Goal: Information Seeking & Learning: Check status

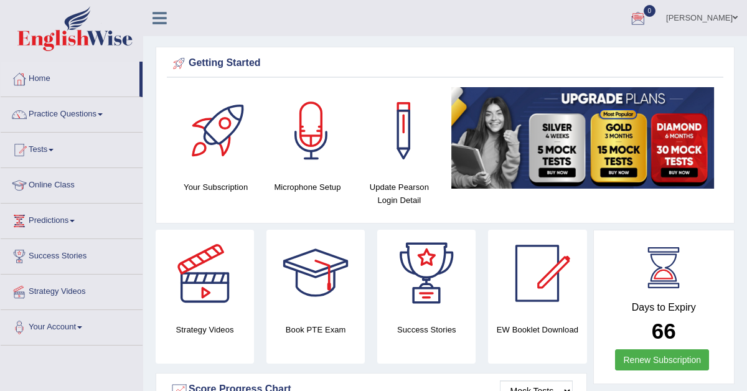
click at [648, 14] on div at bounding box center [638, 18] width 19 height 19
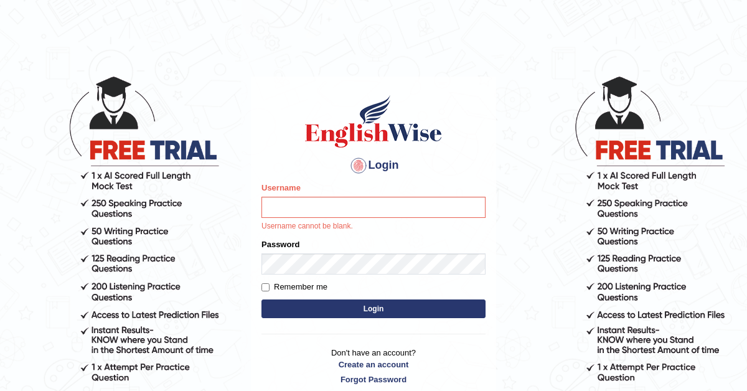
click at [409, 202] on input "Username" at bounding box center [374, 207] width 224 height 21
type input "navdeep2024"
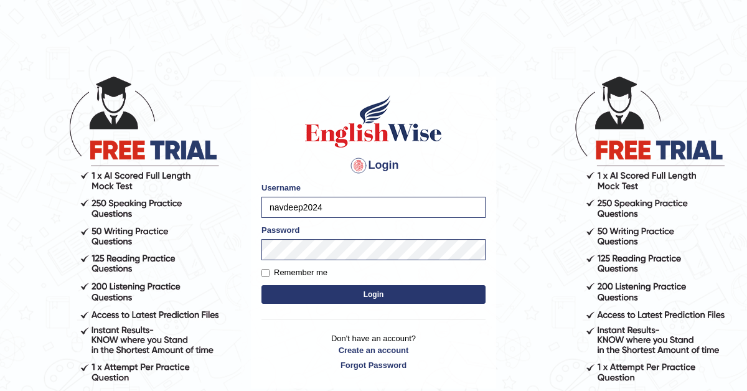
click at [376, 296] on button "Login" at bounding box center [374, 294] width 224 height 19
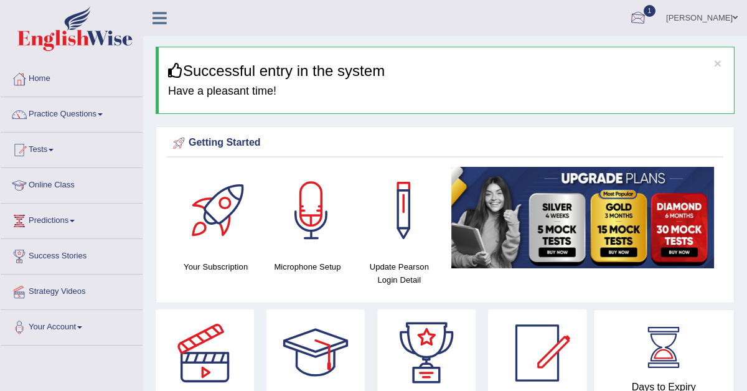
click at [648, 17] on div at bounding box center [638, 18] width 19 height 19
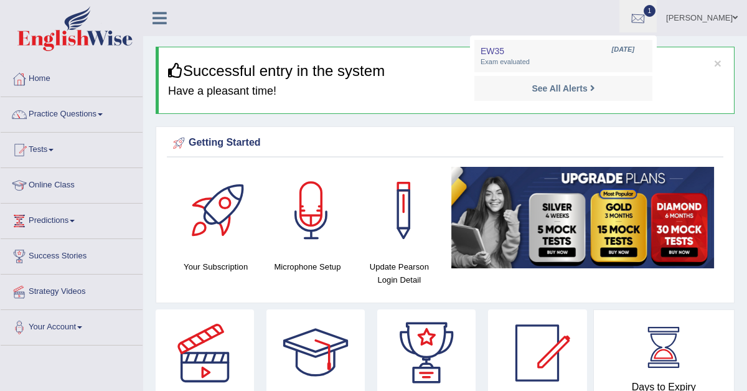
click at [648, 21] on div at bounding box center [638, 18] width 19 height 19
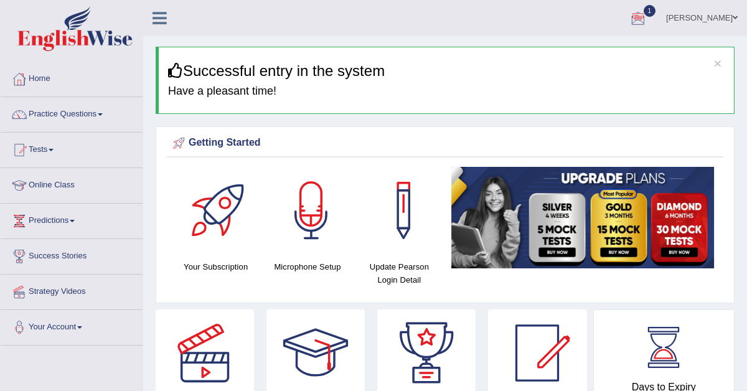
click at [648, 21] on div at bounding box center [638, 18] width 19 height 19
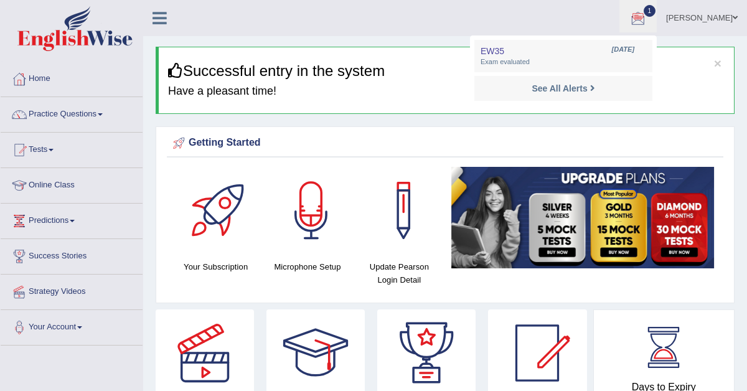
click at [648, 21] on div at bounding box center [638, 18] width 19 height 19
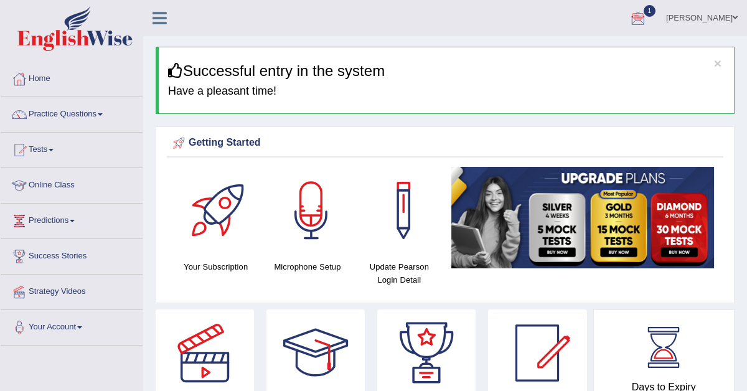
click at [648, 20] on div at bounding box center [638, 18] width 19 height 19
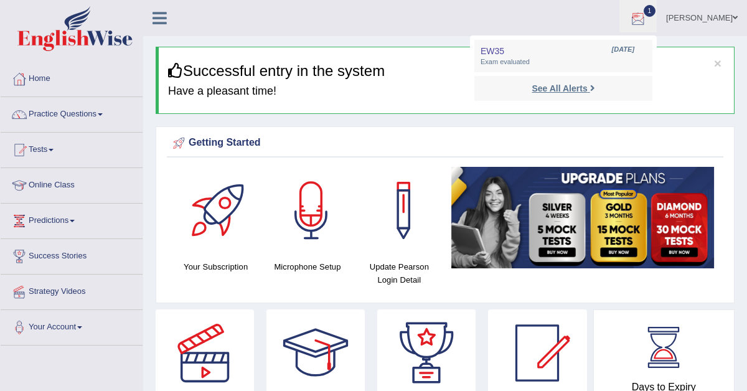
click at [574, 90] on strong "See All Alerts" at bounding box center [559, 88] width 55 height 10
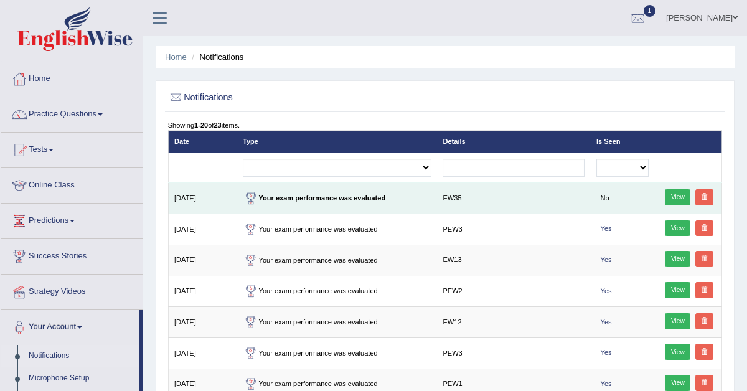
click at [682, 193] on link "View" at bounding box center [678, 197] width 26 height 16
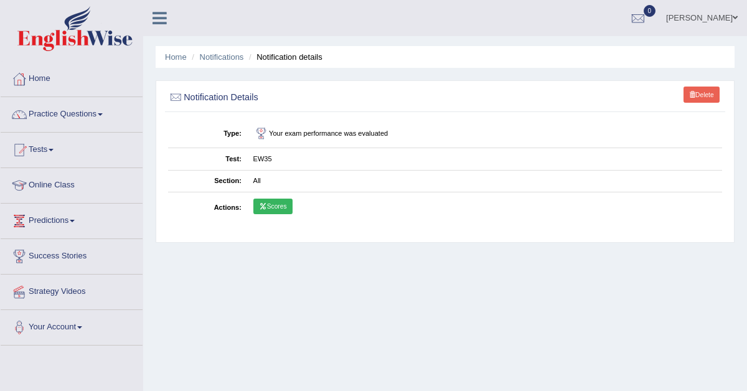
click at [278, 207] on link "Scores" at bounding box center [273, 207] width 39 height 16
click at [274, 206] on link "Scores" at bounding box center [273, 207] width 39 height 16
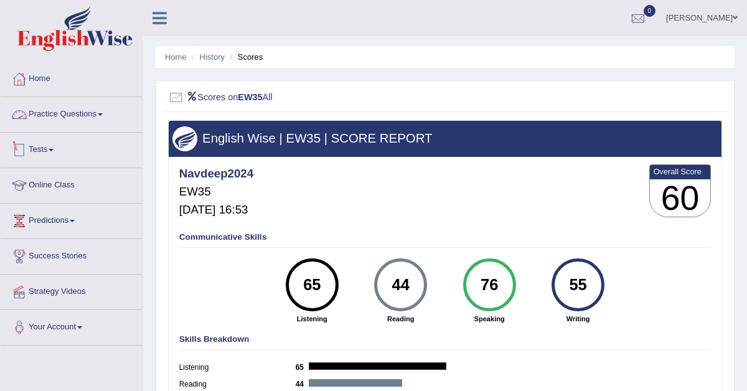
click at [49, 156] on link "Tests" at bounding box center [72, 148] width 142 height 31
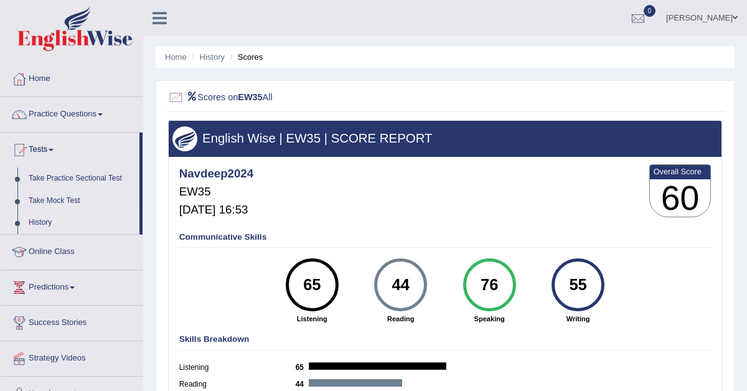
click at [44, 225] on link "History" at bounding box center [81, 223] width 116 height 22
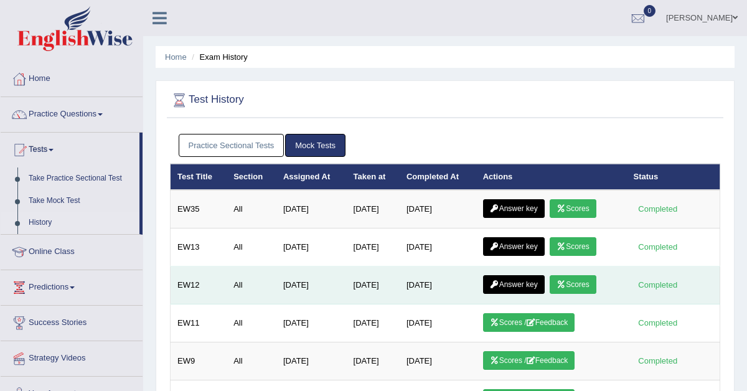
click at [516, 288] on link "Answer key" at bounding box center [514, 284] width 62 height 19
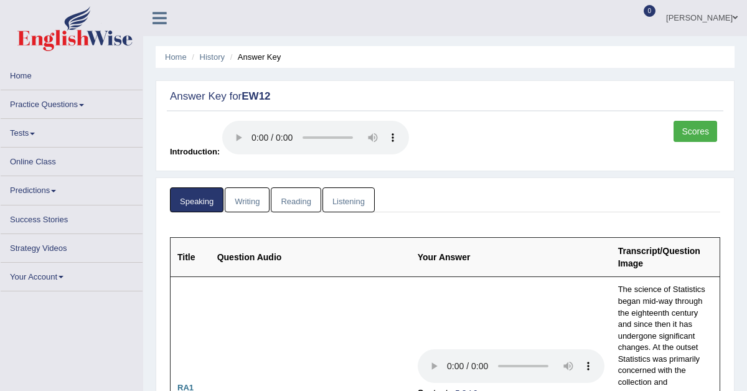
click at [694, 131] on link "Scores" at bounding box center [696, 131] width 44 height 21
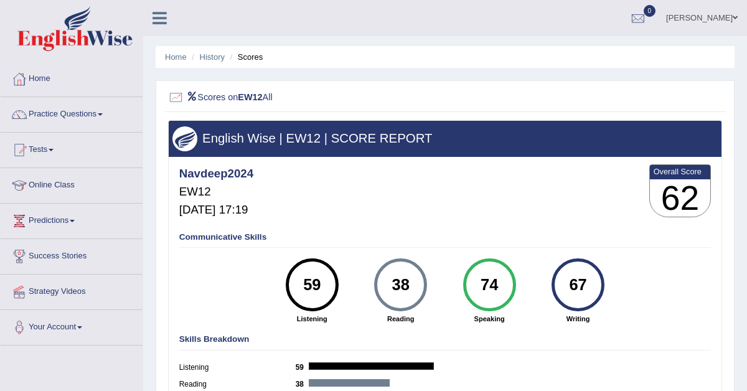
click at [65, 112] on link "Practice Questions" at bounding box center [72, 112] width 142 height 31
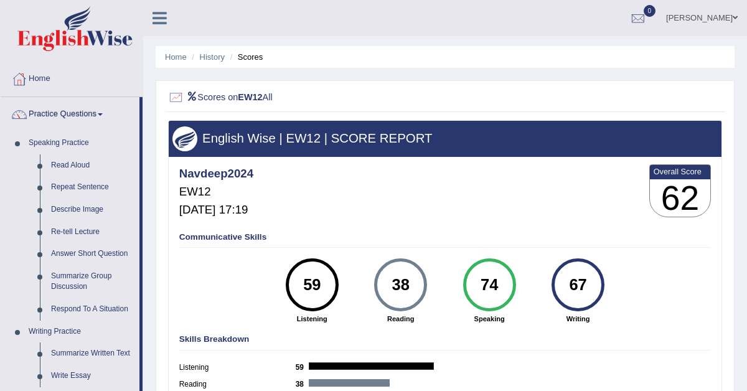
click at [65, 112] on link "Practice Questions" at bounding box center [70, 112] width 139 height 31
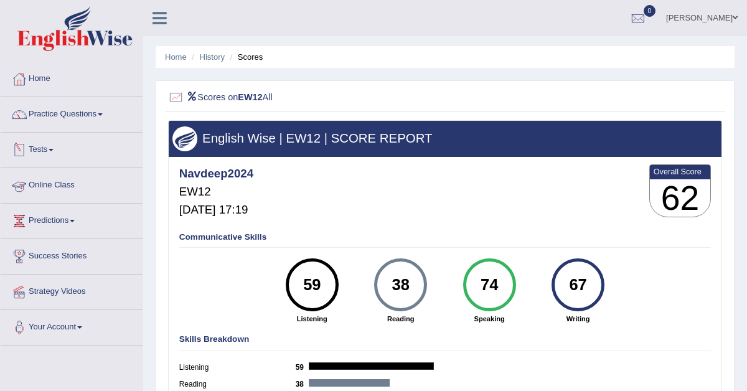
click at [48, 150] on link "Tests" at bounding box center [72, 148] width 142 height 31
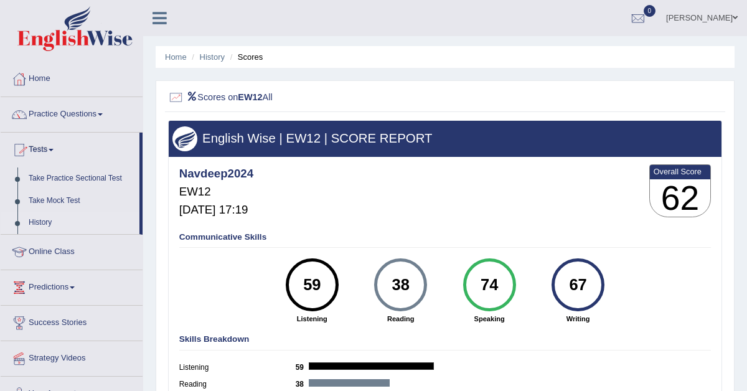
click at [44, 220] on link "History" at bounding box center [81, 223] width 116 height 22
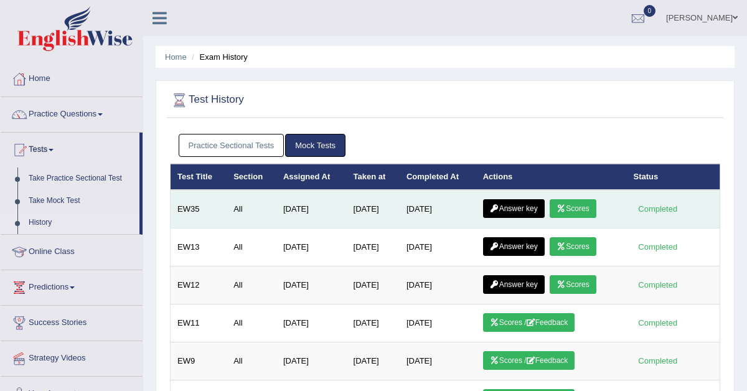
click at [507, 209] on link "Answer key" at bounding box center [514, 208] width 62 height 19
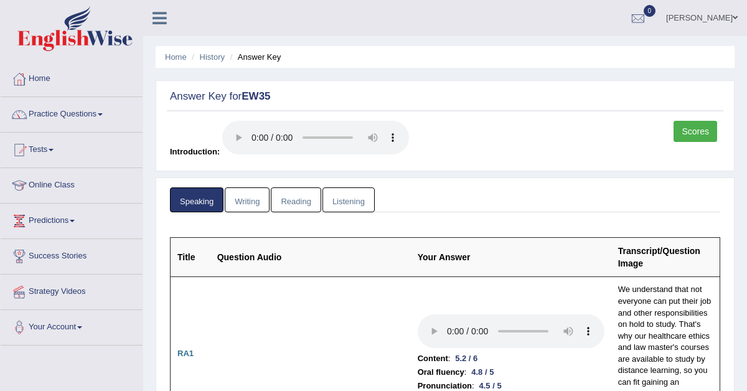
click at [263, 206] on link "Writing" at bounding box center [247, 200] width 45 height 26
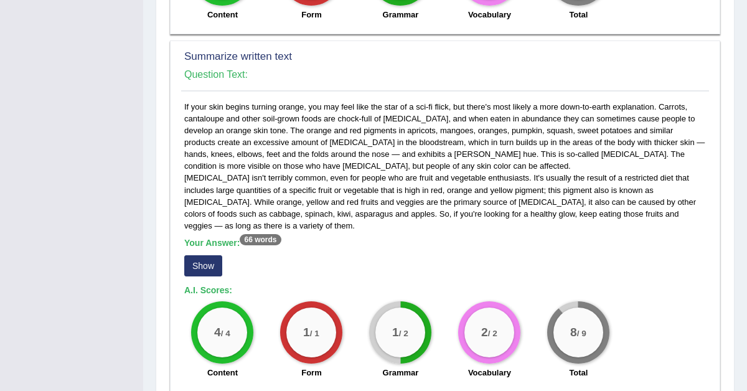
scroll to position [663, 0]
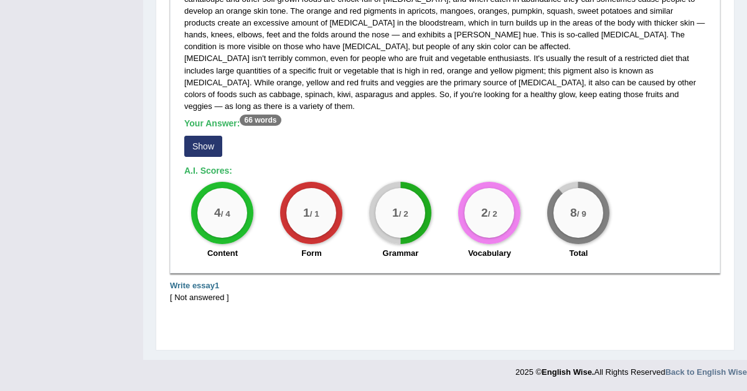
click at [211, 150] on button "Show" at bounding box center [203, 146] width 38 height 21
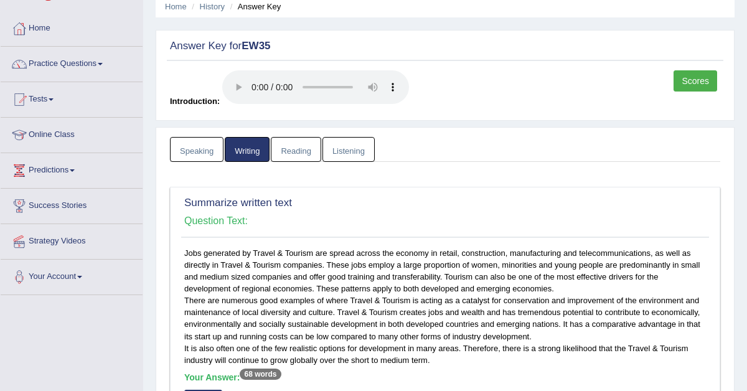
scroll to position [3, 0]
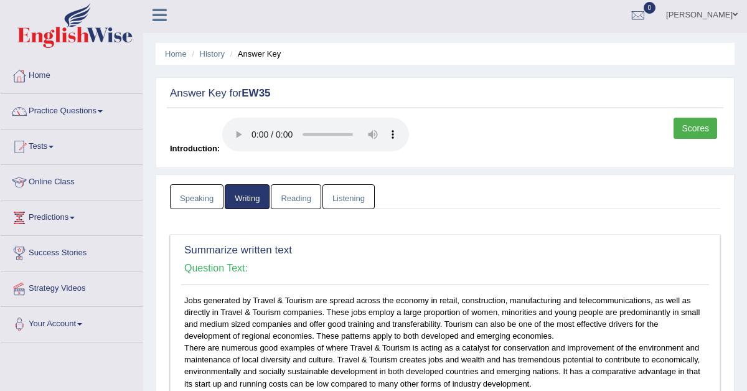
click at [262, 194] on link "Writing" at bounding box center [247, 197] width 45 height 26
click at [242, 199] on link "Writing" at bounding box center [247, 197] width 45 height 26
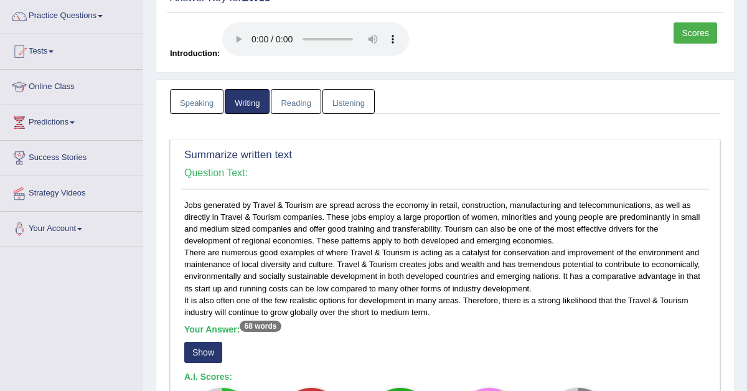
scroll to position [95, 0]
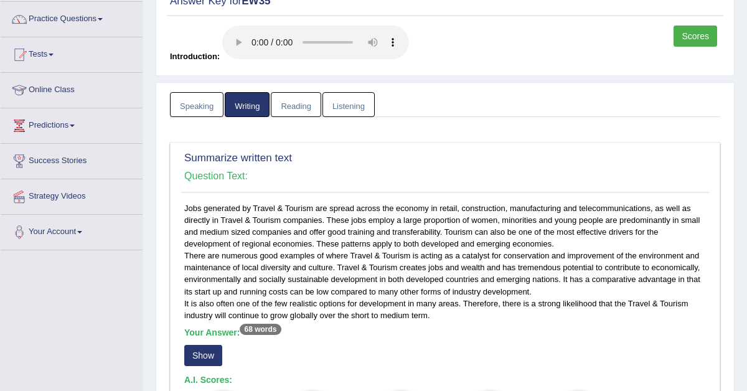
click at [206, 354] on button "Show" at bounding box center [203, 355] width 38 height 21
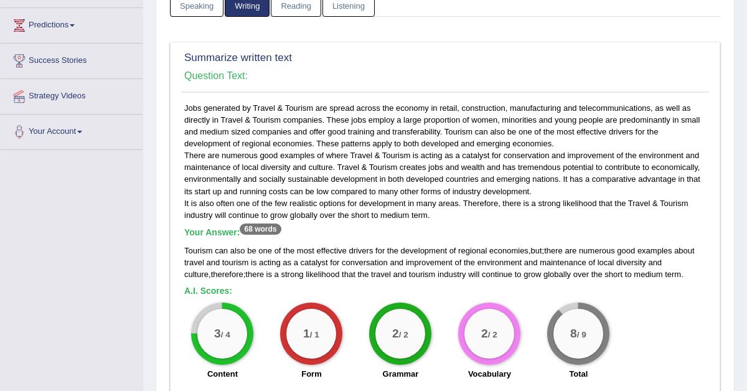
scroll to position [0, 0]
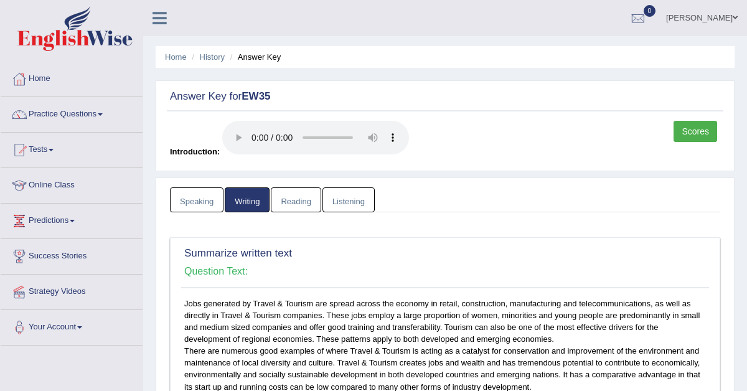
click at [309, 206] on link "Reading" at bounding box center [296, 200] width 50 height 26
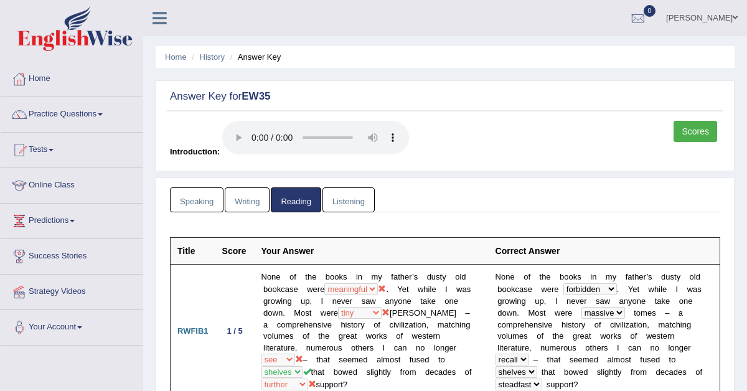
click at [343, 212] on link "Listening" at bounding box center [349, 200] width 52 height 26
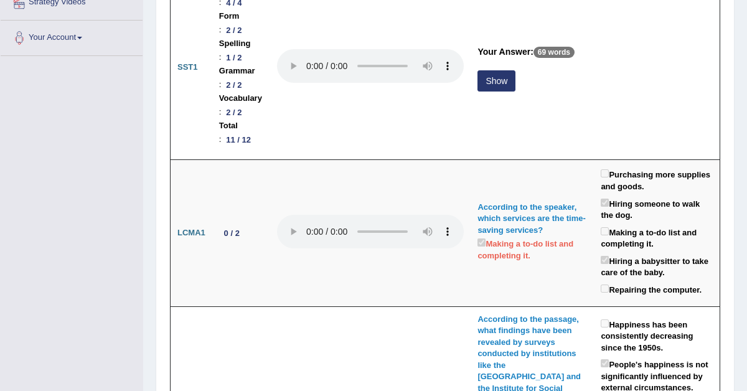
scroll to position [290, 0]
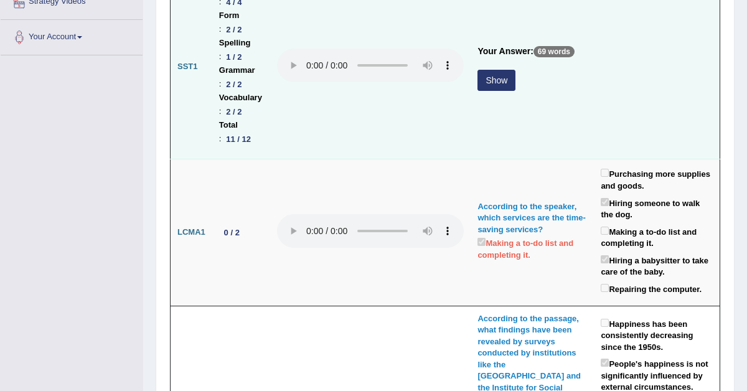
click at [516, 70] on button "Show" at bounding box center [497, 80] width 38 height 21
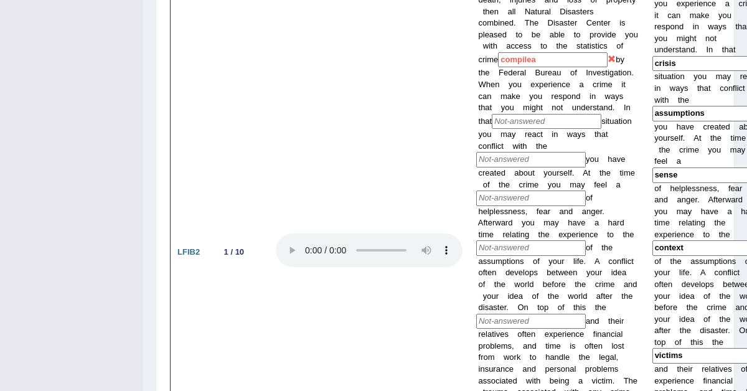
scroll to position [1490, 0]
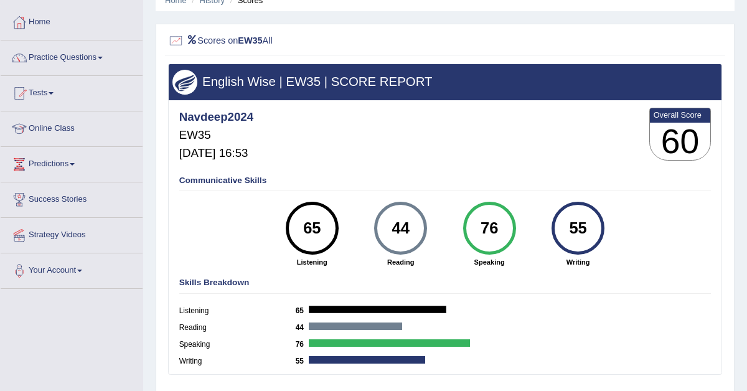
scroll to position [55, 0]
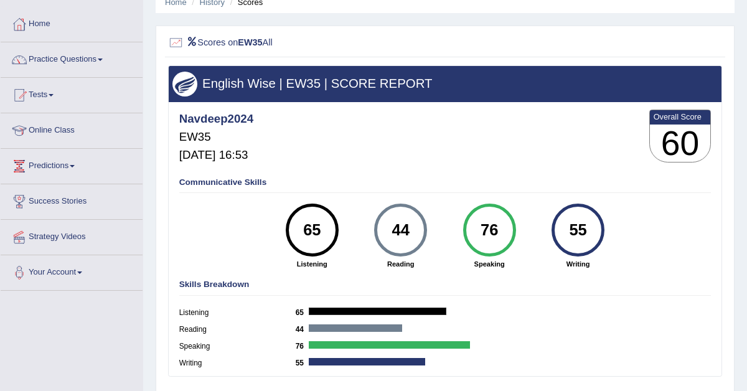
click at [176, 39] on div at bounding box center [176, 43] width 16 height 16
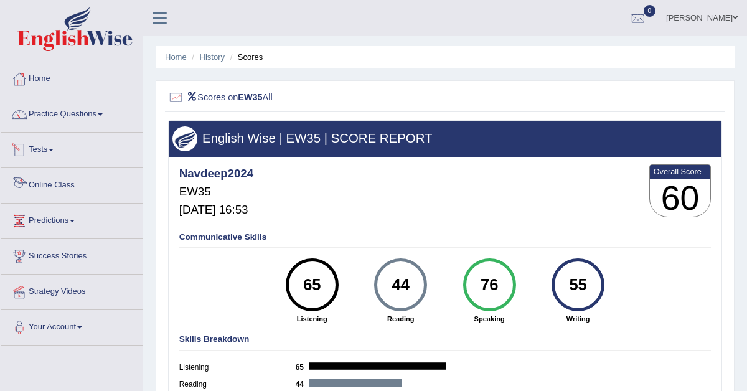
click at [44, 148] on link "Tests" at bounding box center [72, 148] width 142 height 31
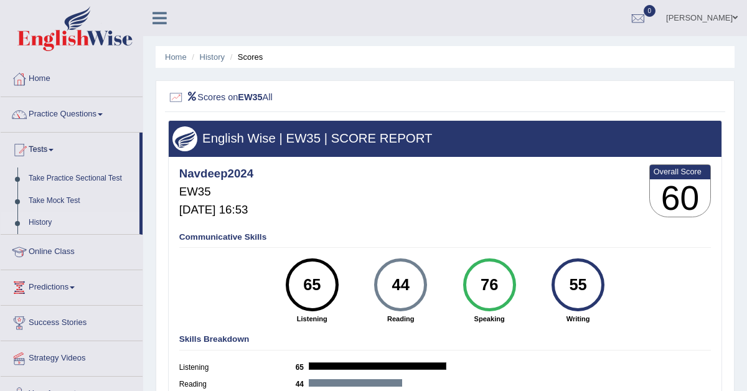
click at [33, 221] on link "History" at bounding box center [81, 223] width 116 height 22
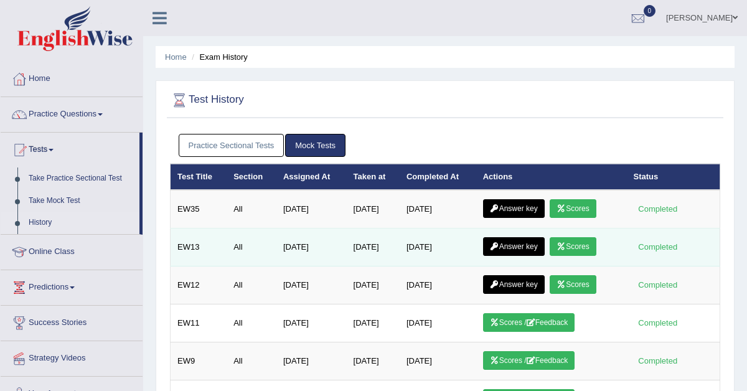
click at [510, 249] on link "Answer key" at bounding box center [514, 246] width 62 height 19
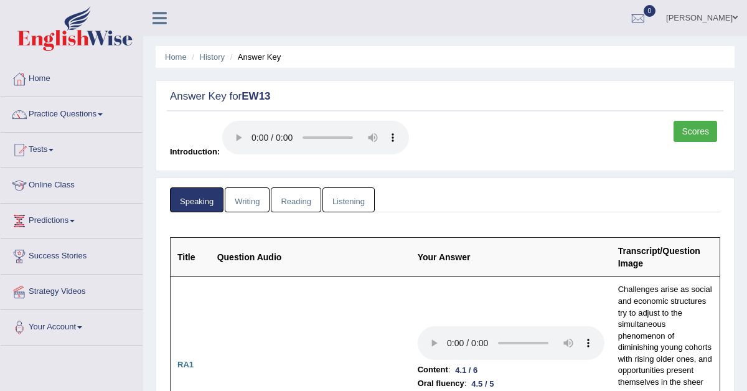
click at [688, 128] on link "Scores" at bounding box center [696, 131] width 44 height 21
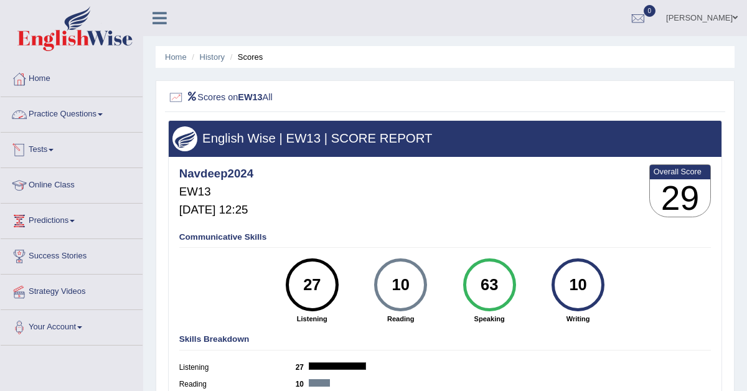
click at [49, 115] on link "Practice Questions" at bounding box center [72, 112] width 142 height 31
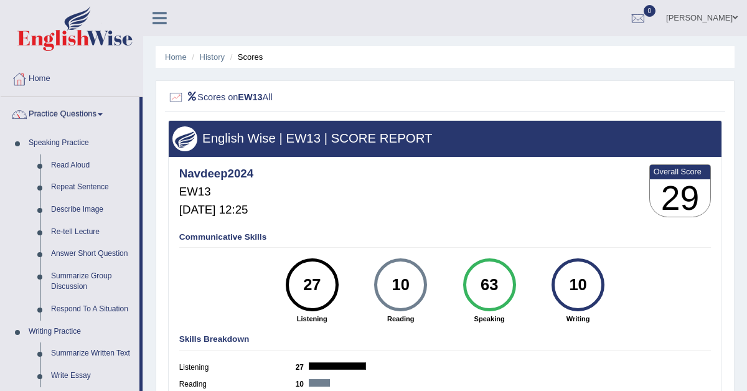
click at [62, 111] on link "Practice Questions" at bounding box center [70, 112] width 139 height 31
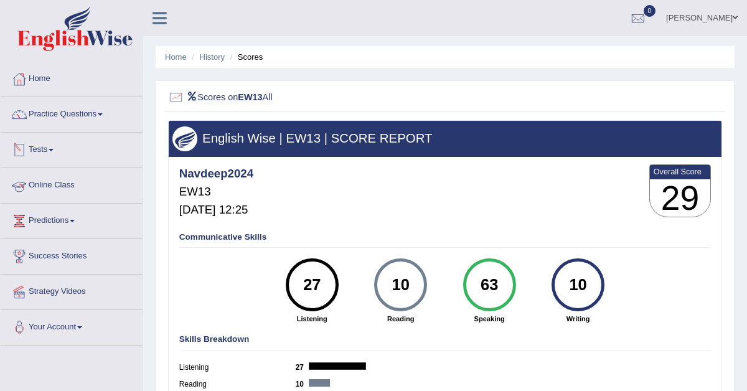
click at [43, 150] on link "Tests" at bounding box center [72, 148] width 142 height 31
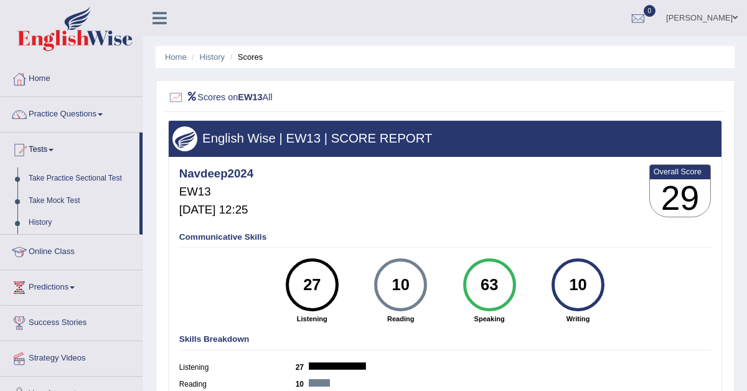
click at [41, 221] on link "History" at bounding box center [81, 223] width 116 height 22
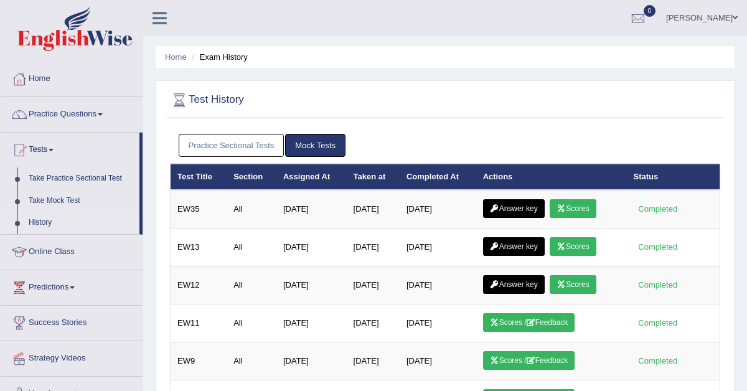
click at [249, 143] on link "Practice Sectional Tests" at bounding box center [232, 145] width 106 height 23
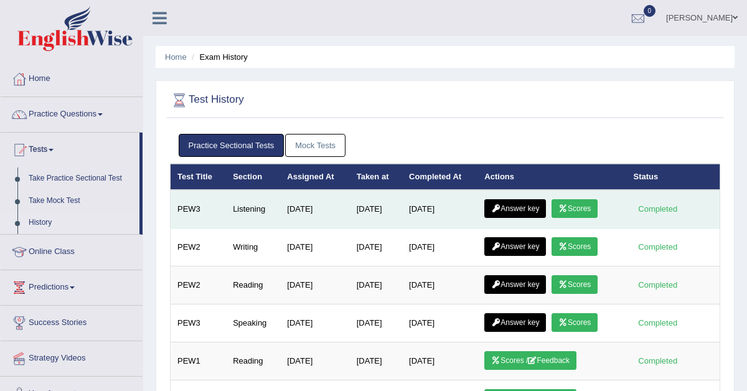
click at [507, 212] on link "Answer key" at bounding box center [516, 208] width 62 height 19
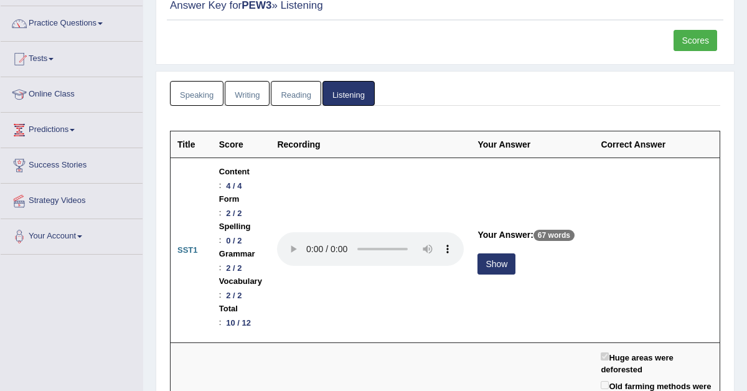
scroll to position [85, 0]
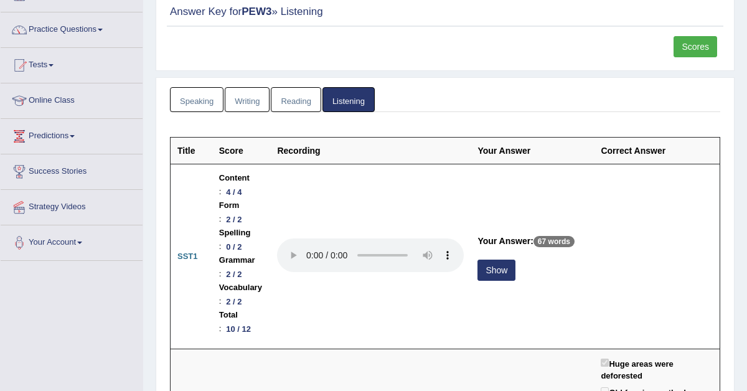
click at [686, 49] on link "Scores" at bounding box center [696, 46] width 44 height 21
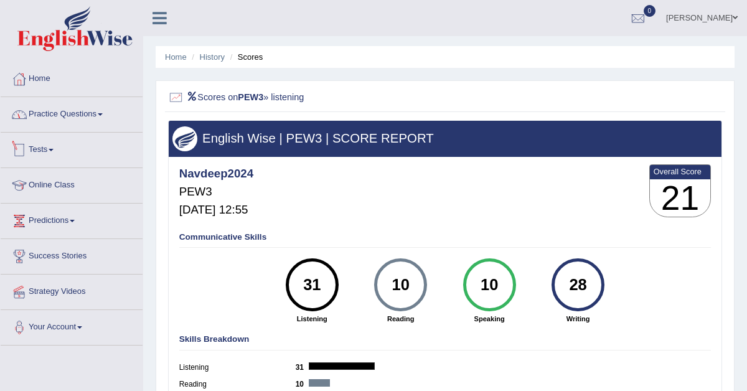
click at [80, 120] on link "Practice Questions" at bounding box center [72, 112] width 142 height 31
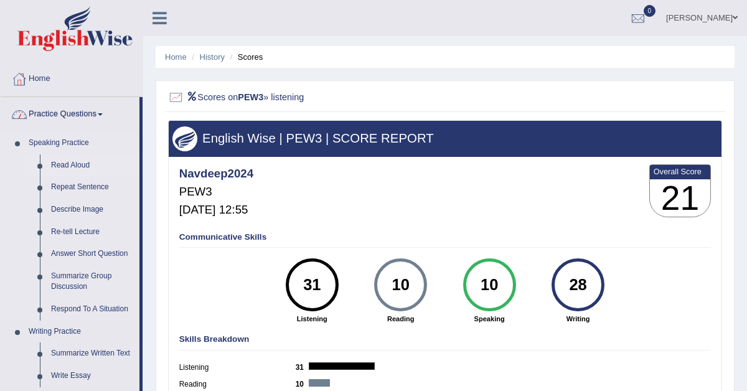
click at [71, 165] on link "Read Aloud" at bounding box center [92, 165] width 94 height 22
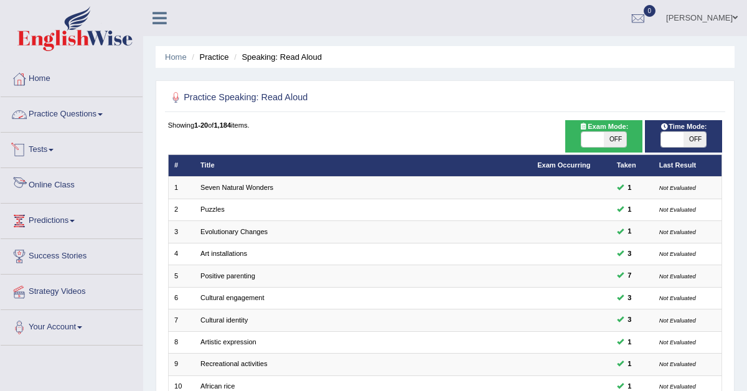
click at [52, 140] on link "Tests" at bounding box center [72, 148] width 142 height 31
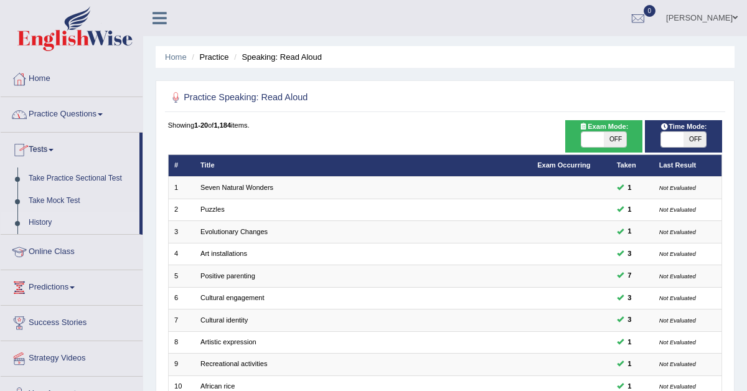
click at [50, 220] on link "History" at bounding box center [81, 223] width 116 height 22
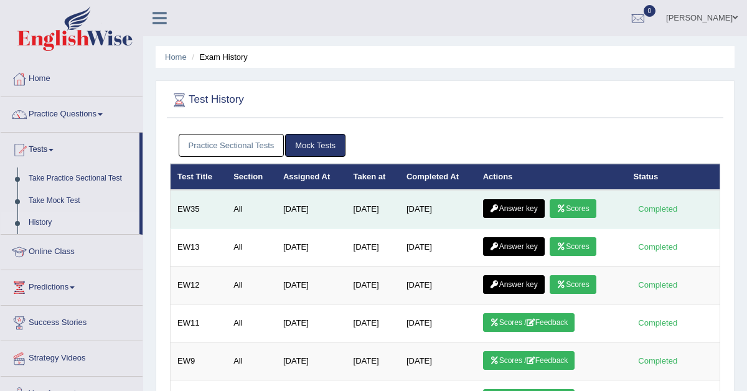
click at [503, 206] on link "Answer key" at bounding box center [514, 208] width 62 height 19
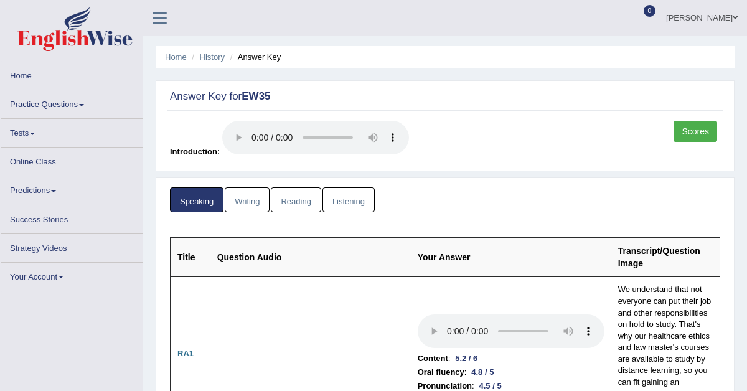
click at [690, 131] on link "Scores" at bounding box center [696, 131] width 44 height 21
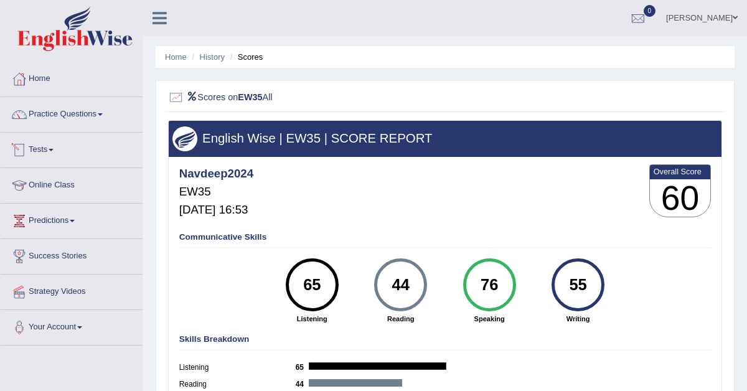
click at [45, 147] on link "Tests" at bounding box center [72, 148] width 142 height 31
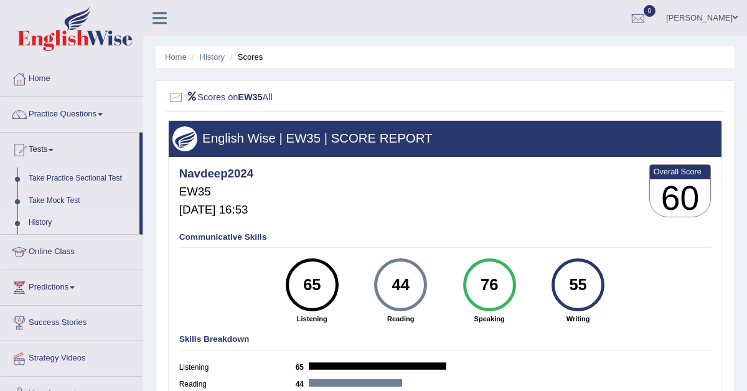
click at [41, 220] on link "History" at bounding box center [81, 223] width 116 height 22
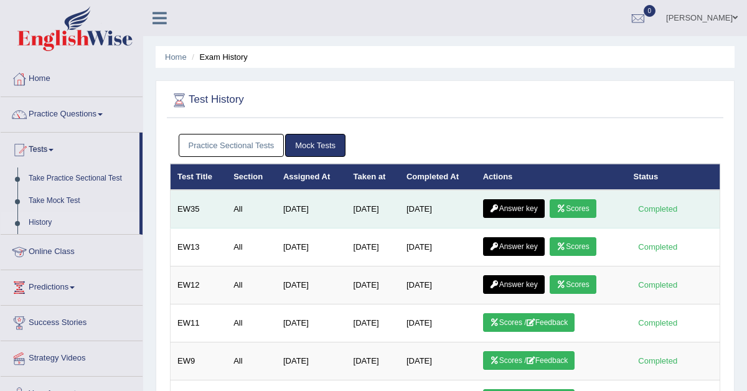
click at [493, 206] on icon at bounding box center [494, 208] width 9 height 7
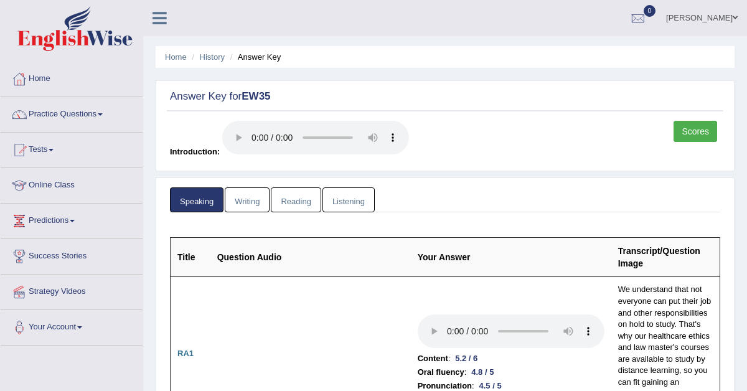
click at [255, 203] on link "Writing" at bounding box center [247, 200] width 45 height 26
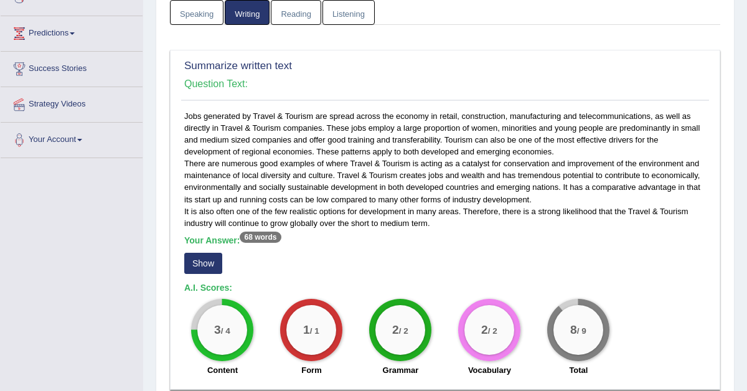
scroll to position [188, 0]
click at [208, 260] on button "Show" at bounding box center [203, 262] width 38 height 21
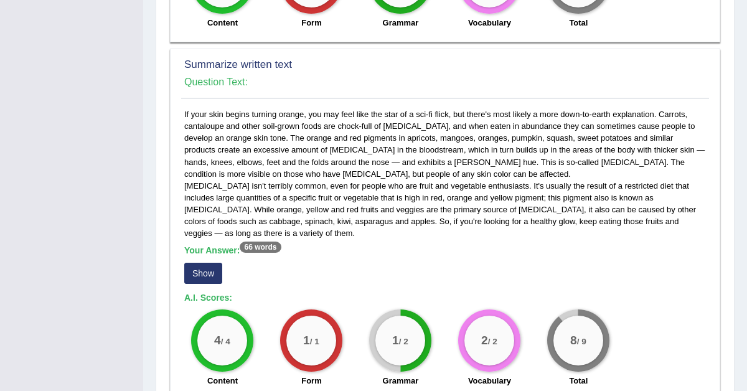
scroll to position [554, 0]
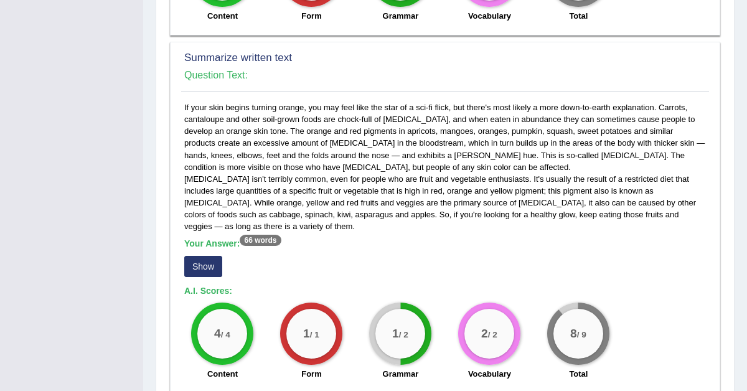
click at [205, 268] on button "Show" at bounding box center [203, 266] width 38 height 21
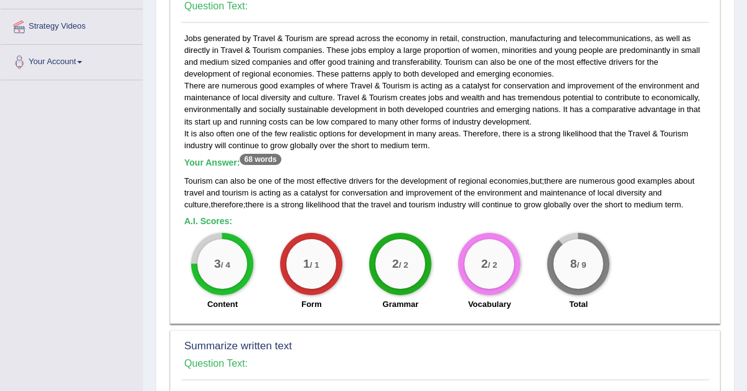
scroll to position [0, 0]
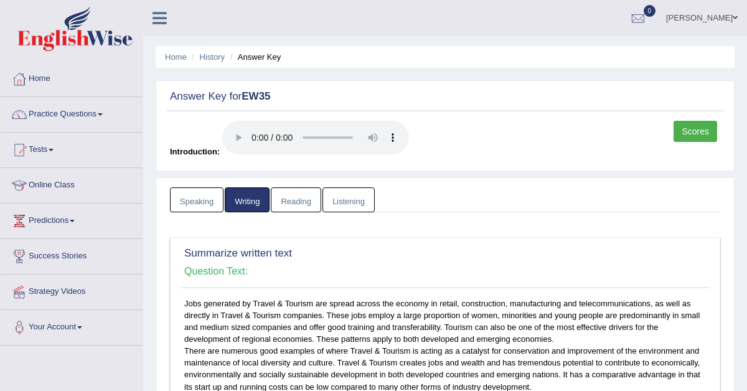
click at [301, 200] on link "Reading" at bounding box center [296, 200] width 50 height 26
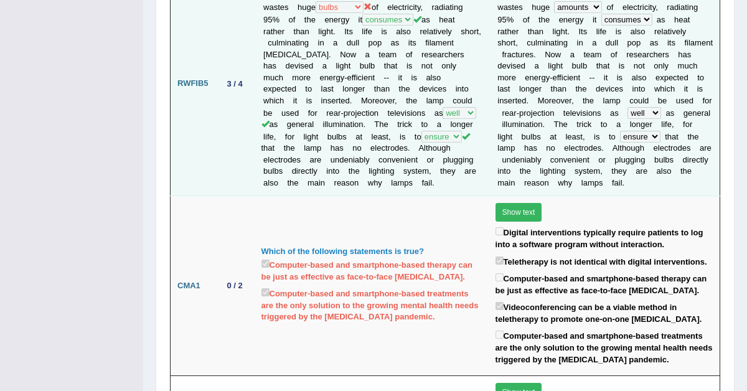
scroll to position [1272, 0]
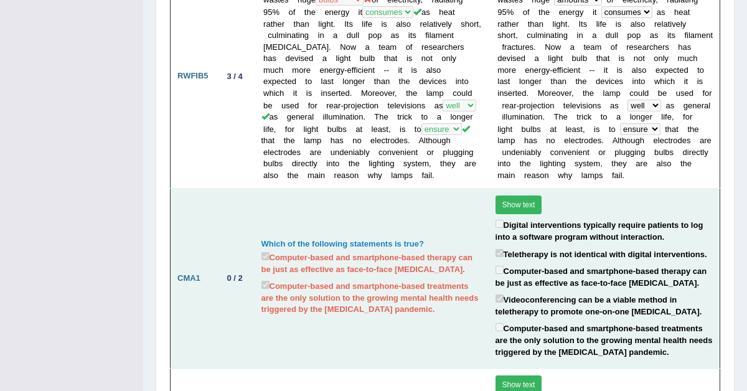
click at [515, 214] on button "Show text" at bounding box center [519, 205] width 47 height 19
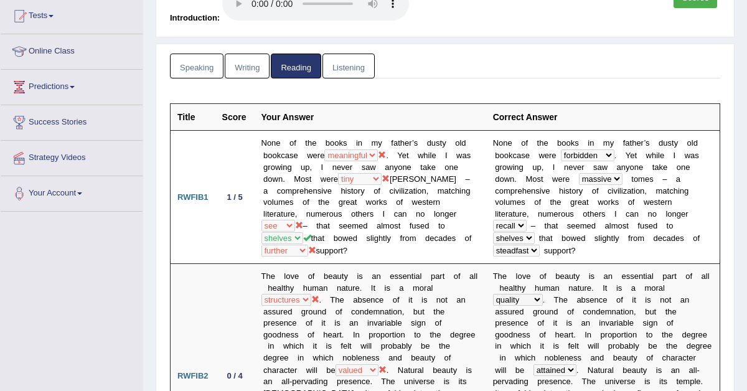
scroll to position [0, 0]
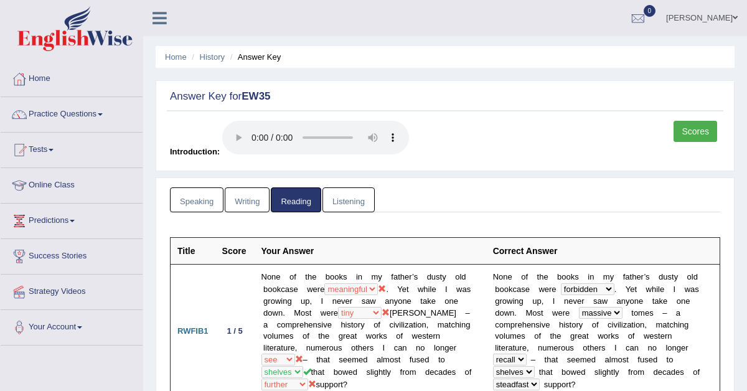
click at [357, 197] on link "Listening" at bounding box center [349, 200] width 52 height 26
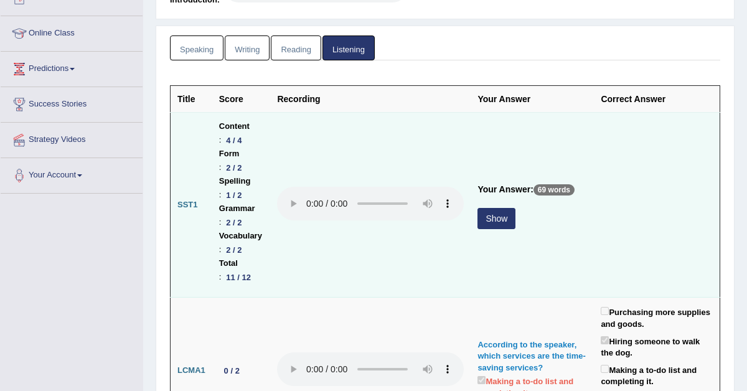
scroll to position [157, 0]
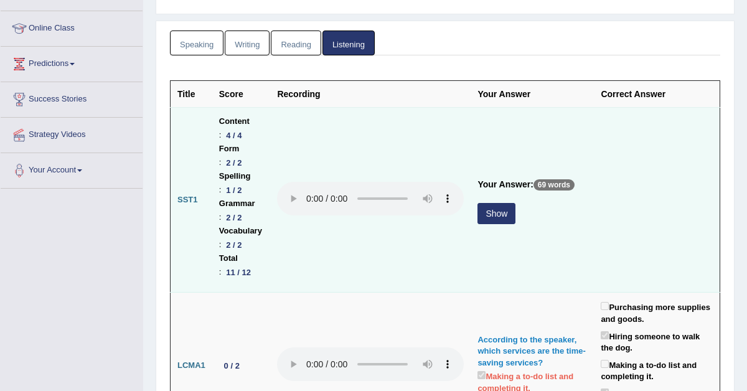
click at [516, 203] on button "Show" at bounding box center [497, 213] width 38 height 21
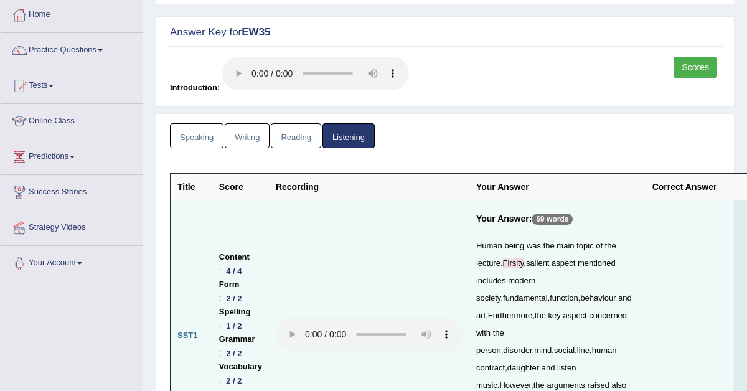
scroll to position [0, 0]
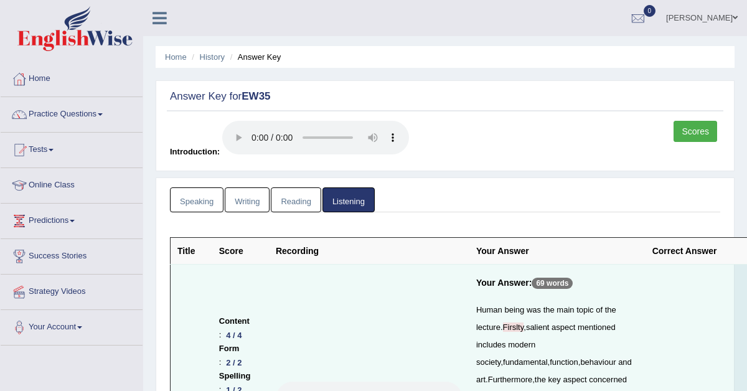
click at [301, 206] on link "Reading" at bounding box center [296, 200] width 50 height 26
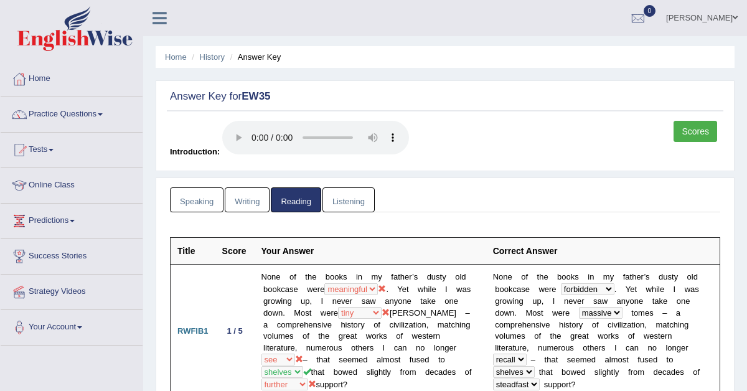
click at [344, 199] on link "Listening" at bounding box center [349, 200] width 52 height 26
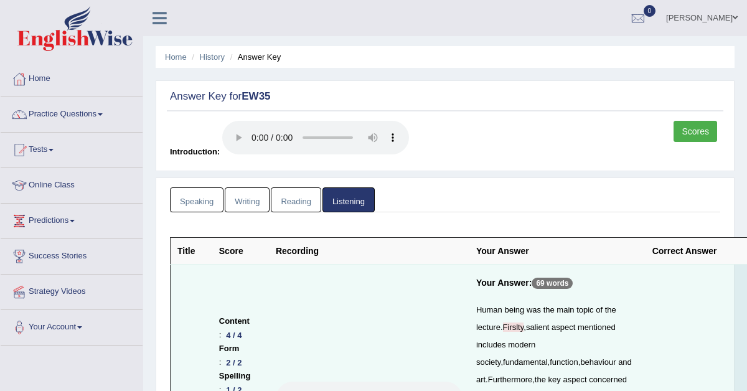
click at [205, 197] on link "Speaking" at bounding box center [197, 200] width 54 height 26
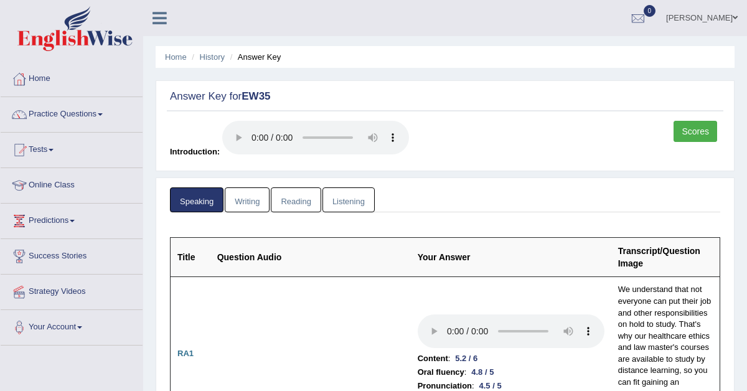
click at [693, 126] on link "Scores" at bounding box center [696, 131] width 44 height 21
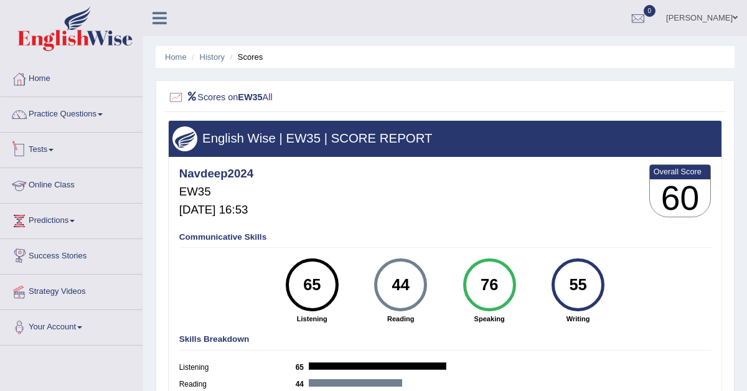
click at [49, 151] on link "Tests" at bounding box center [72, 148] width 142 height 31
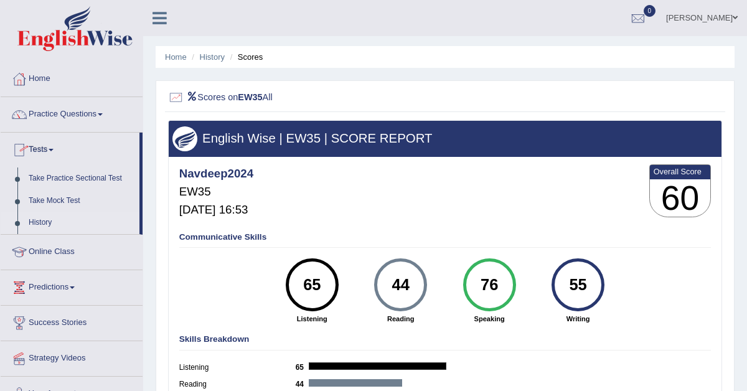
click at [39, 221] on link "History" at bounding box center [81, 223] width 116 height 22
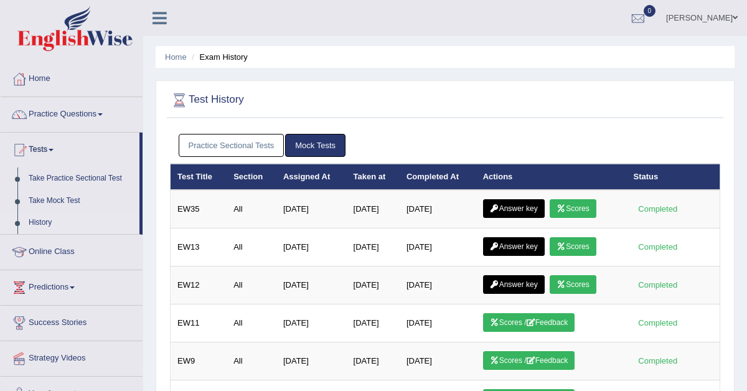
click at [204, 145] on link "Practice Sectional Tests" at bounding box center [232, 145] width 106 height 23
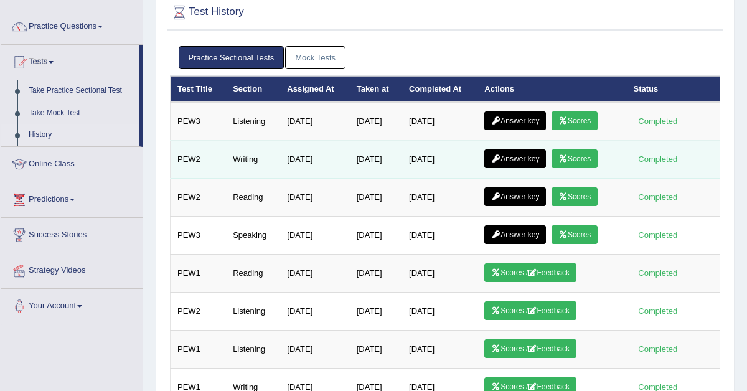
scroll to position [90, 0]
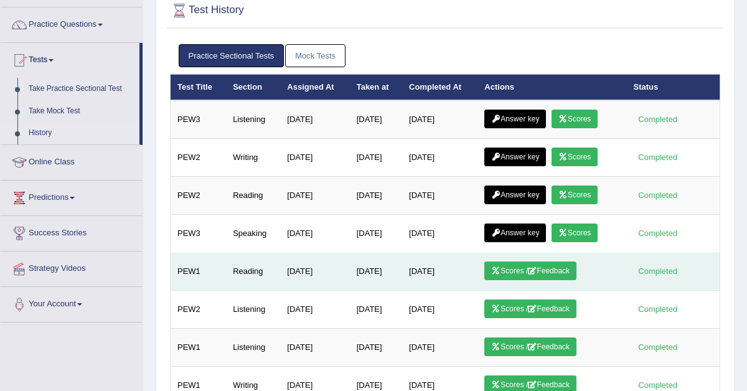
click at [521, 268] on link "Scores / Feedback" at bounding box center [531, 271] width 92 height 19
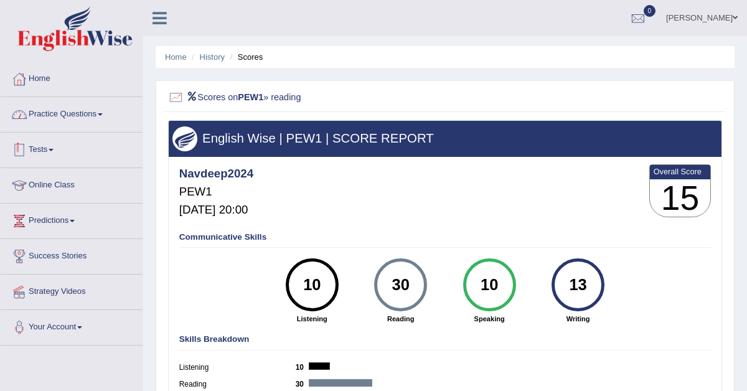
click at [80, 112] on link "Practice Questions" at bounding box center [72, 112] width 142 height 31
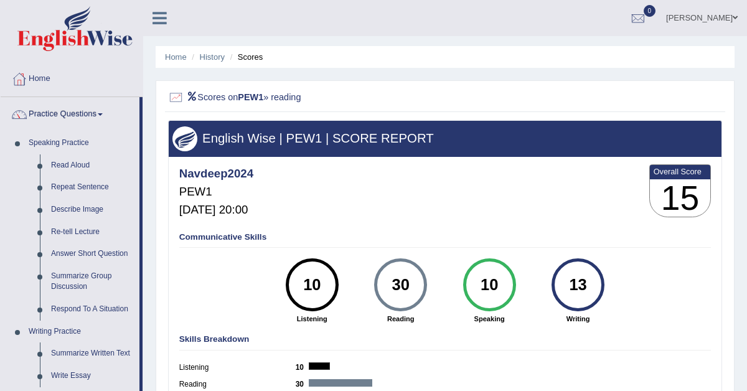
click at [69, 107] on link "Practice Questions" at bounding box center [70, 112] width 139 height 31
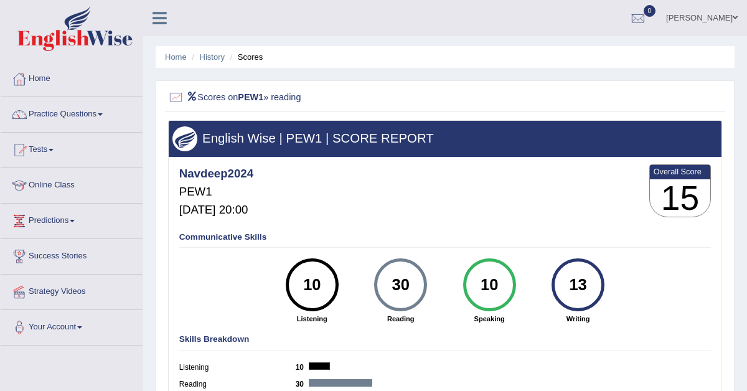
click at [63, 110] on link "Practice Questions" at bounding box center [72, 112] width 142 height 31
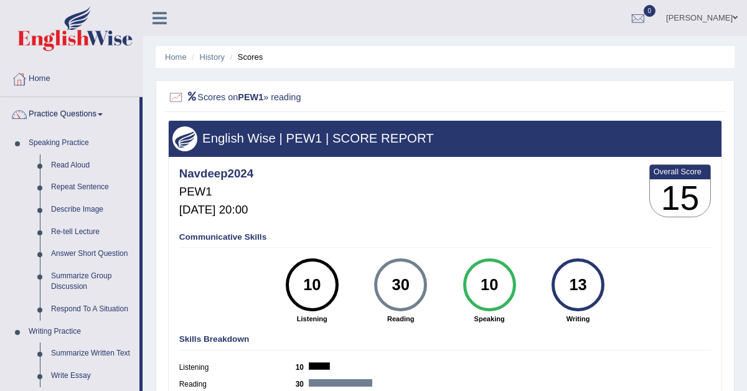
click at [63, 110] on link "Practice Questions" at bounding box center [70, 112] width 139 height 31
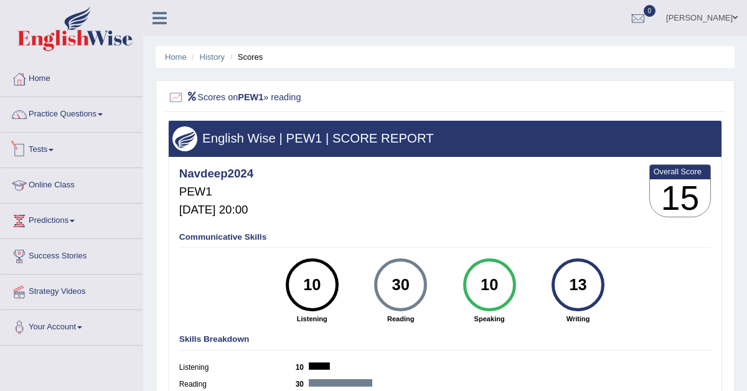
click at [44, 146] on link "Tests" at bounding box center [72, 148] width 142 height 31
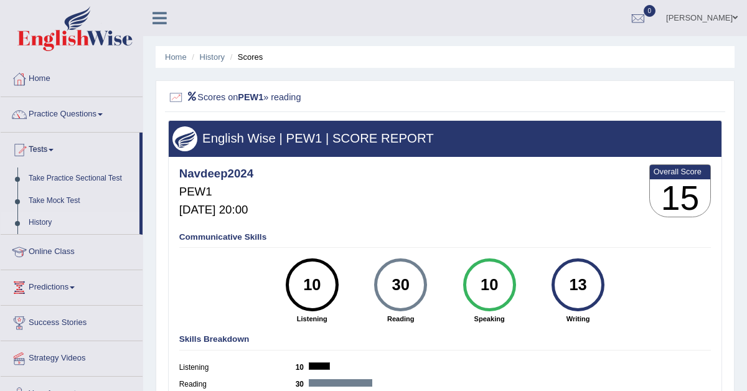
click at [42, 222] on link "History" at bounding box center [81, 223] width 116 height 22
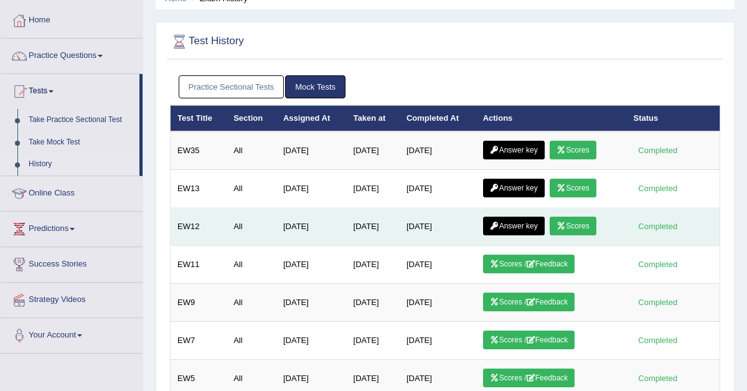
scroll to position [60, 0]
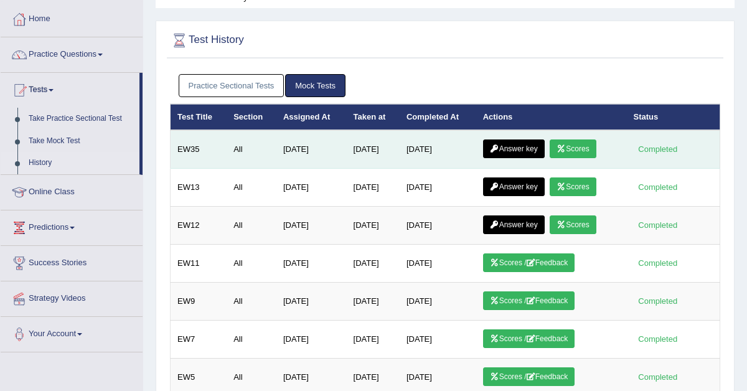
click at [508, 146] on link "Answer key" at bounding box center [514, 149] width 62 height 19
